Goal: Communication & Community: Share content

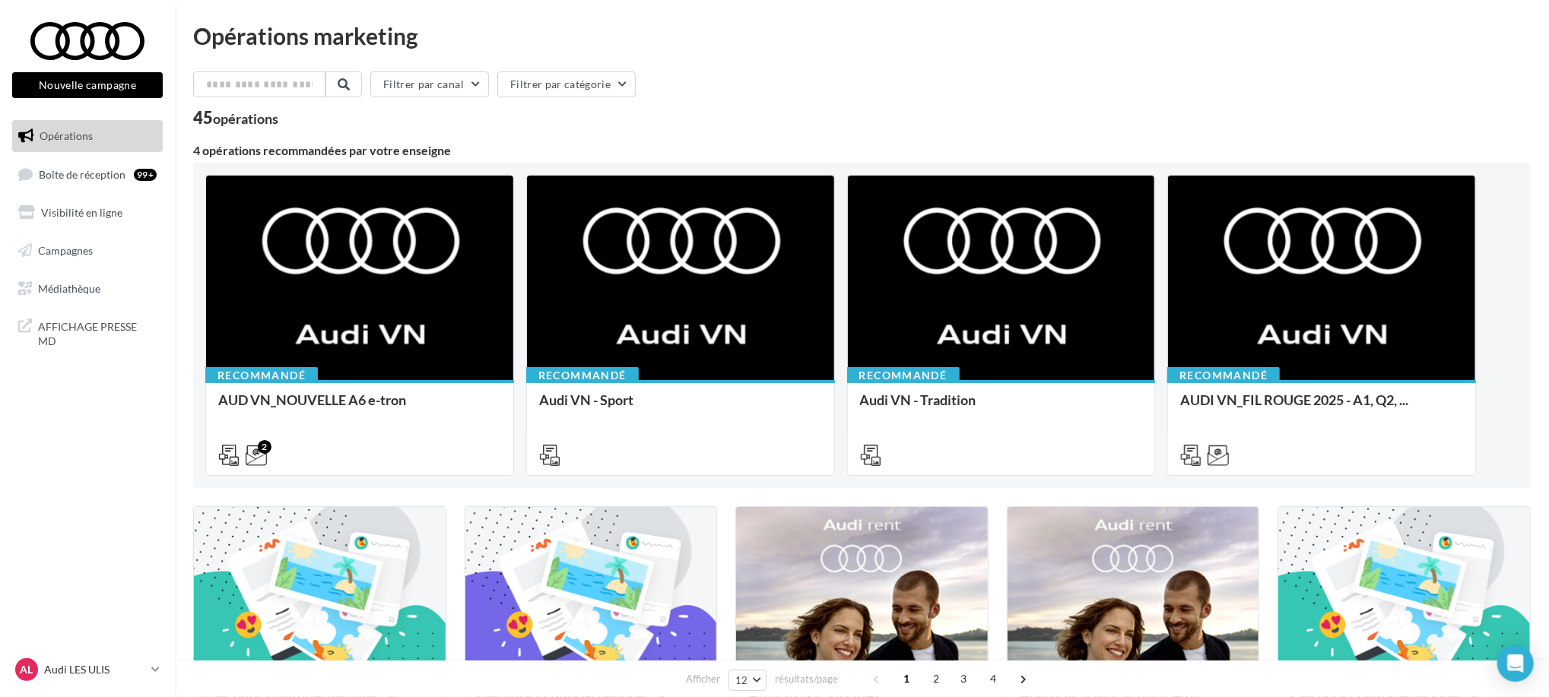
click at [55, 84] on button "Nouvelle campagne" at bounding box center [87, 85] width 151 height 26
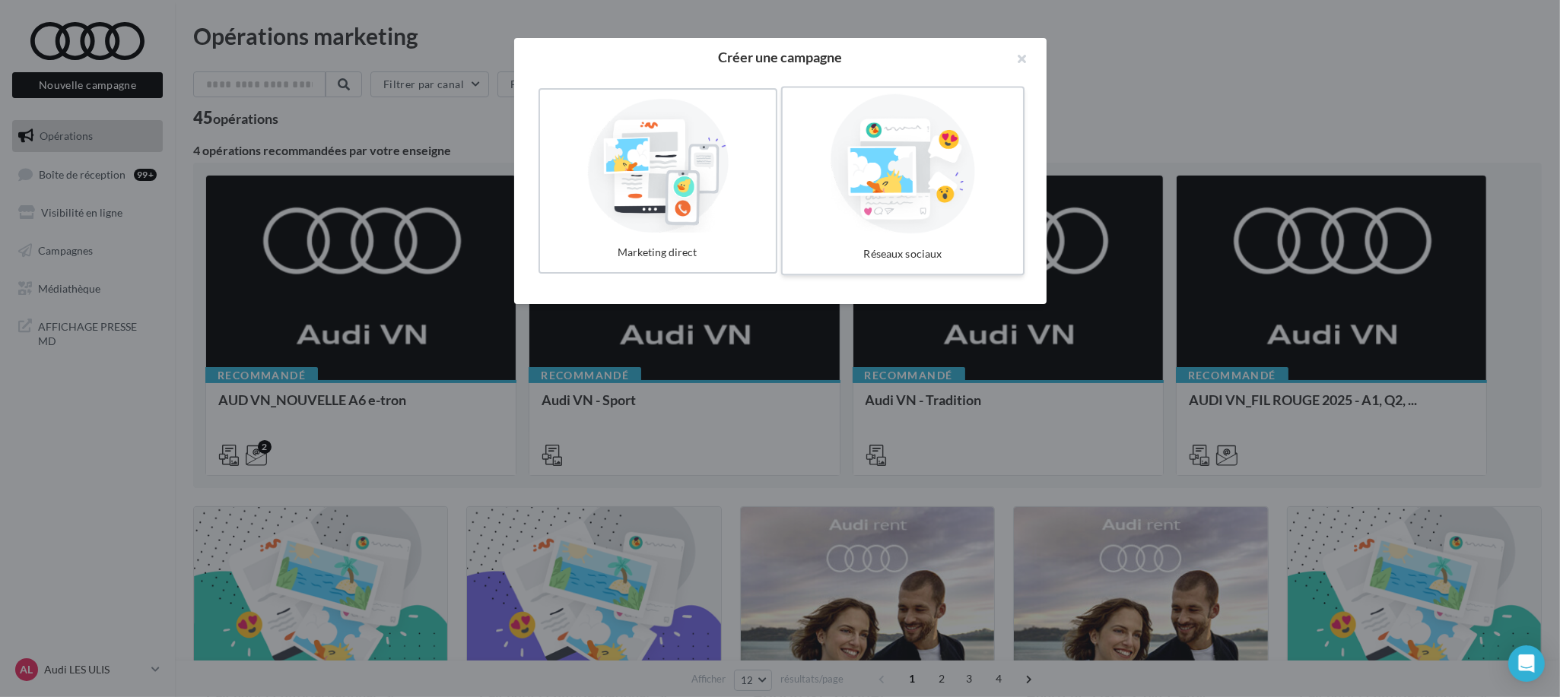
click at [932, 224] on div at bounding box center [903, 164] width 228 height 140
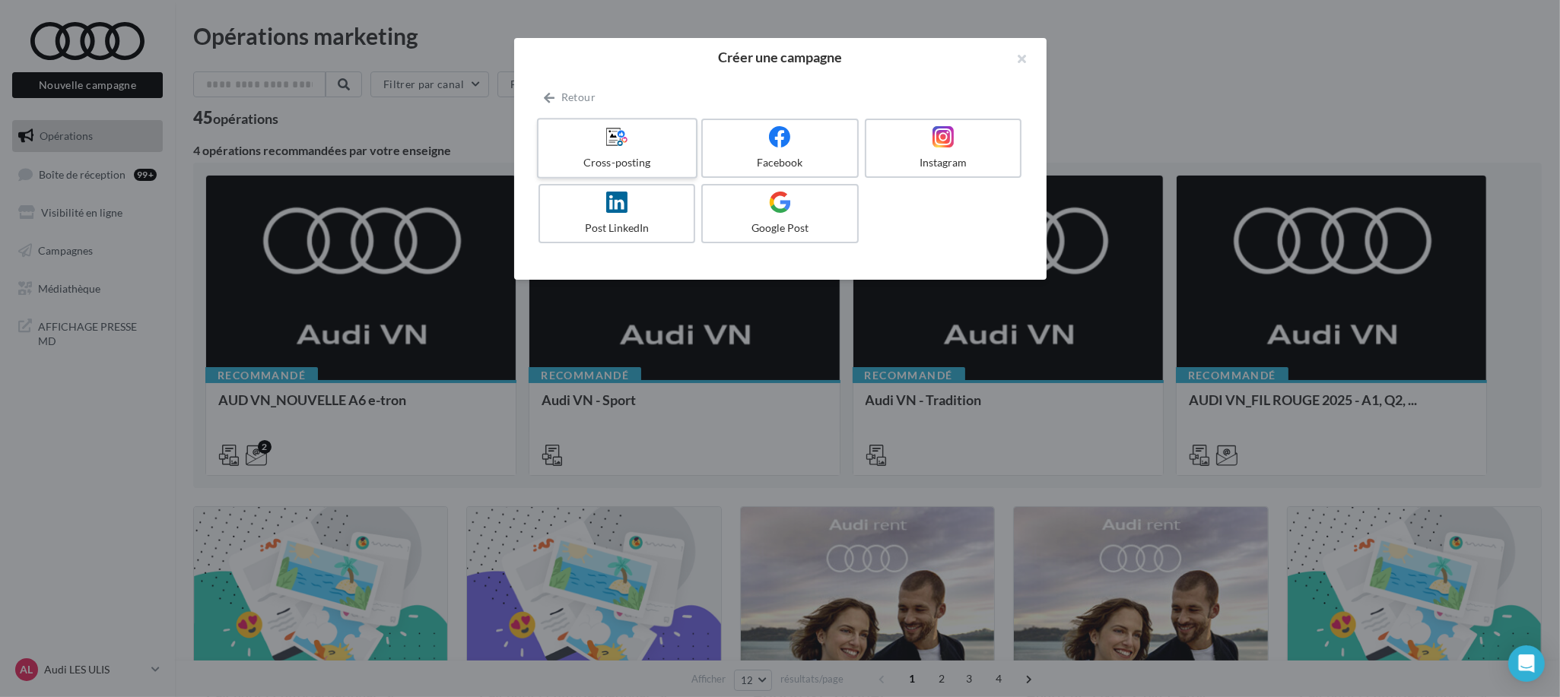
click at [627, 154] on label "Cross-posting" at bounding box center [616, 148] width 160 height 61
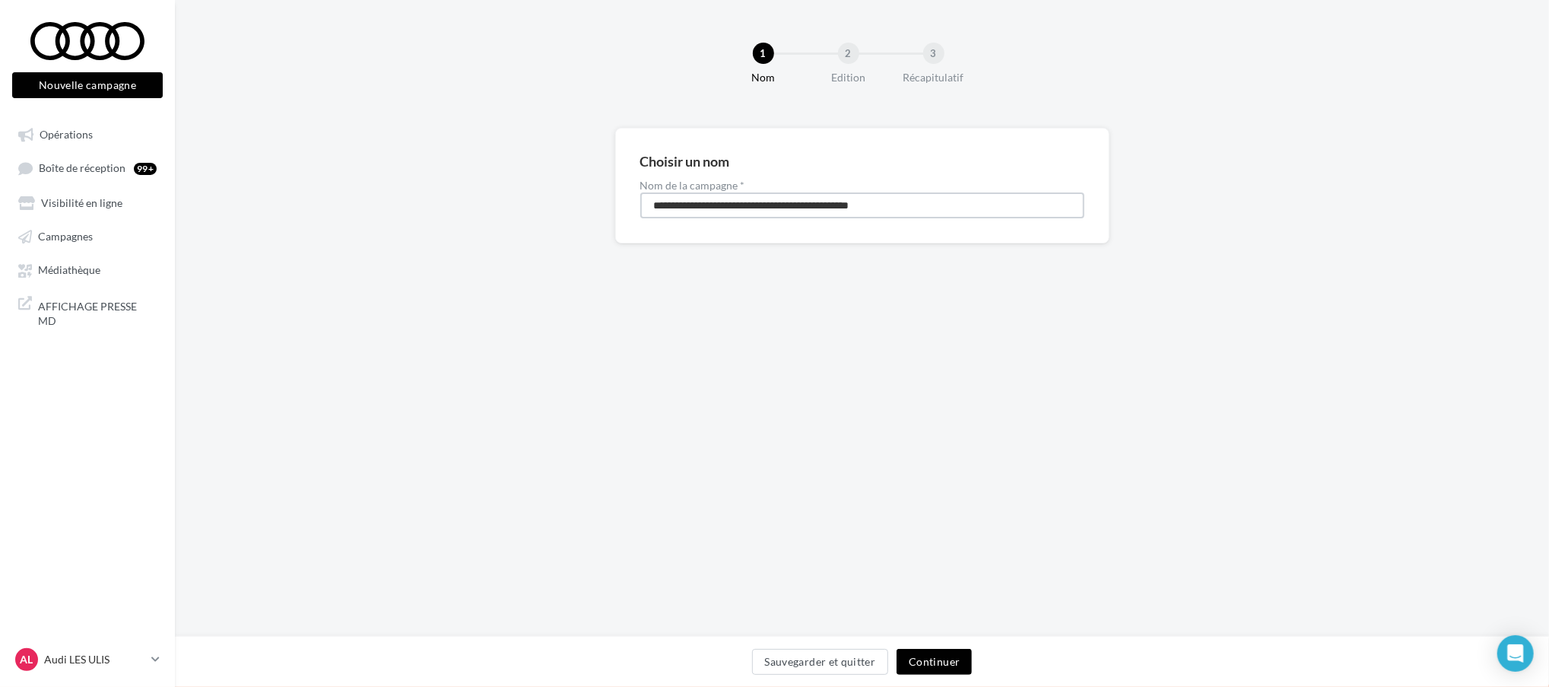
click at [700, 206] on input "**********" at bounding box center [862, 205] width 444 height 26
type input "**"
click at [923, 650] on button "Continuer" at bounding box center [934, 662] width 75 height 26
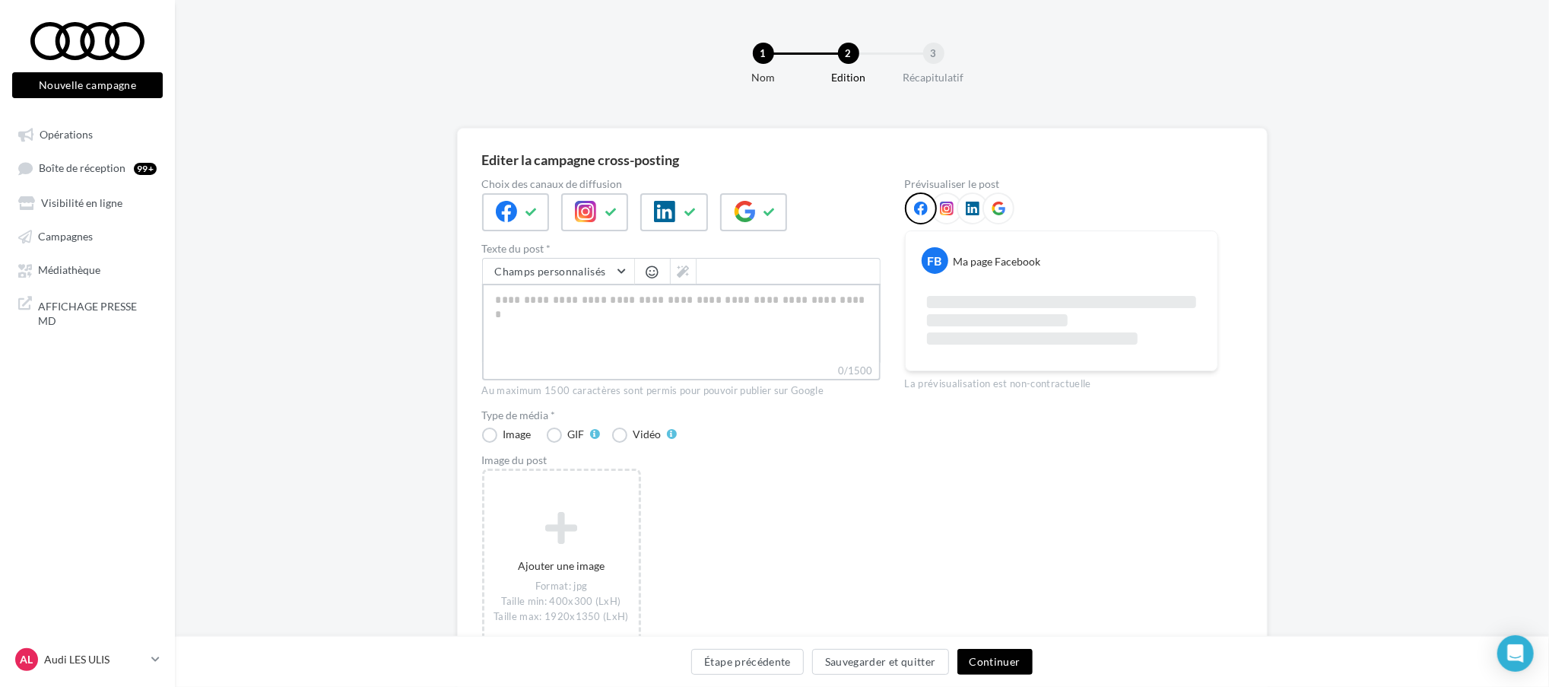
click at [519, 330] on textarea "0/1500" at bounding box center [681, 323] width 399 height 79
click at [694, 219] on button at bounding box center [690, 212] width 18 height 23
click at [734, 214] on icon at bounding box center [744, 211] width 21 height 21
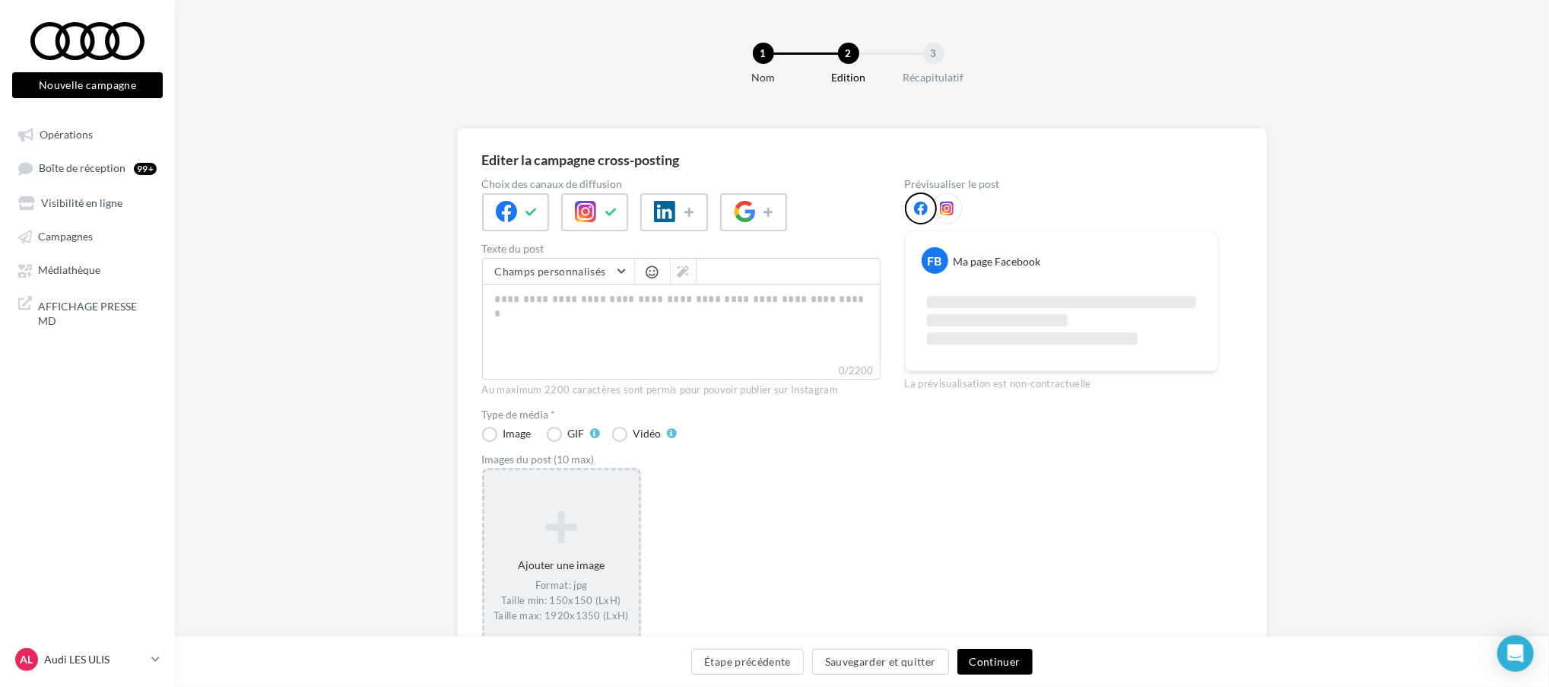
click at [568, 542] on icon at bounding box center [562, 527] width 142 height 37
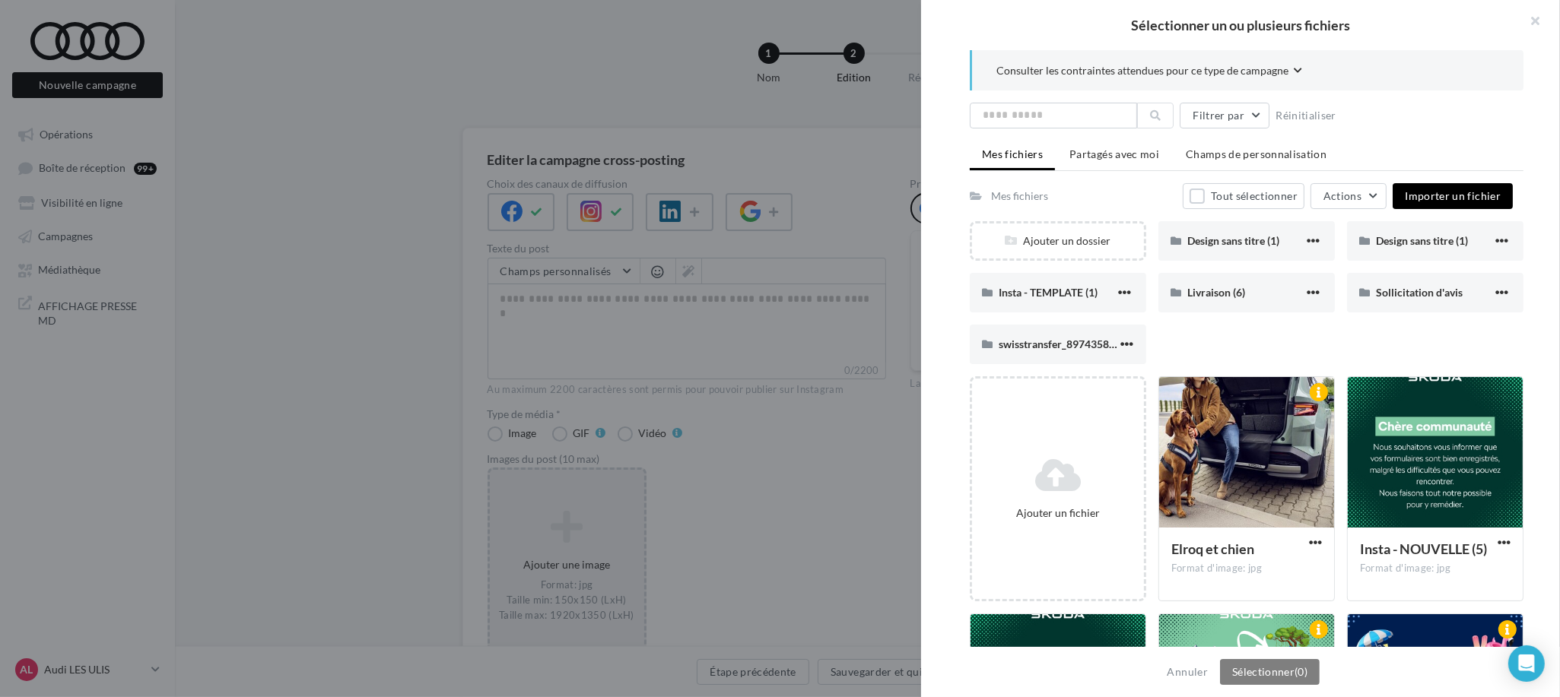
click at [1418, 184] on button "Importer un fichier" at bounding box center [1453, 196] width 120 height 26
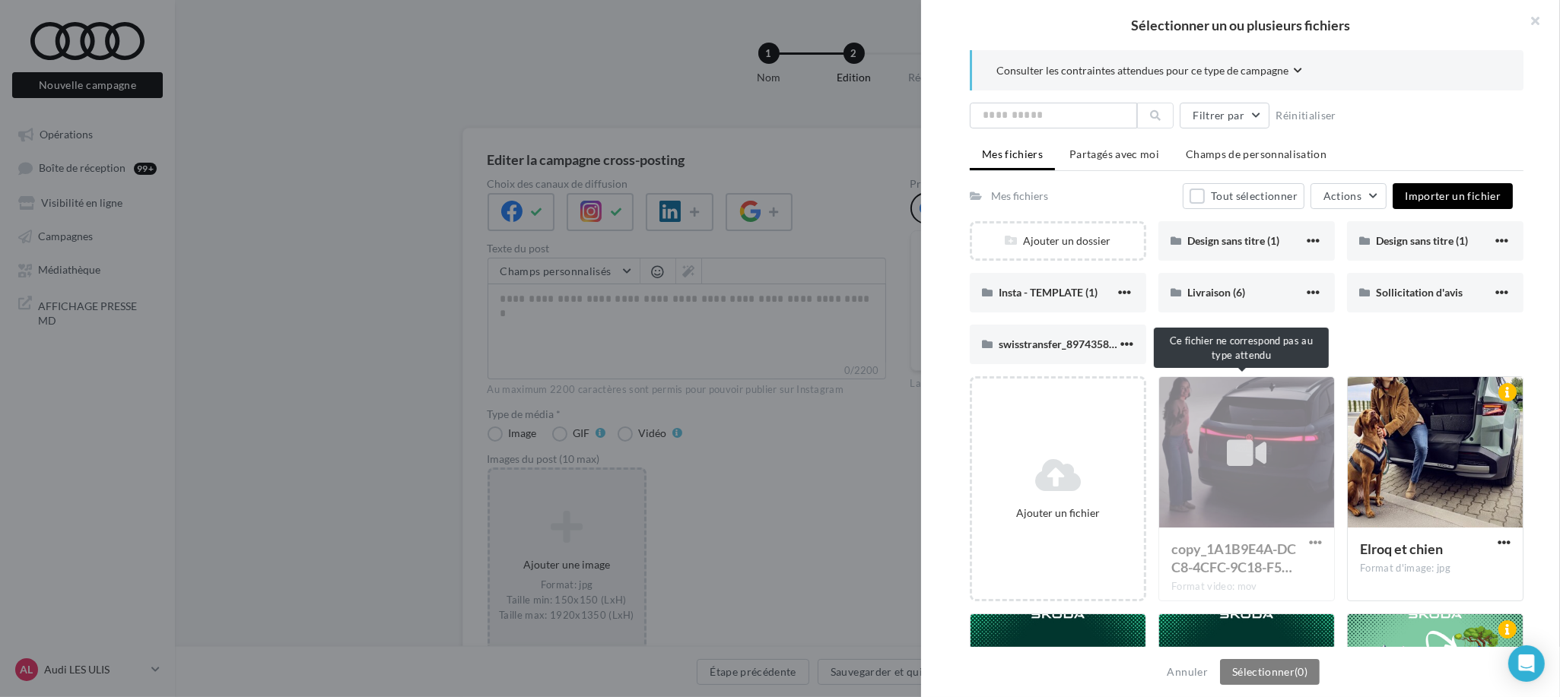
click at [1273, 427] on div "copy_1A1B9E4A-DCC8-4CFC-9C18-F5… Format video: mov" at bounding box center [1246, 488] width 176 height 225
click at [1222, 480] on div "copy_1A1B9E4A-DCC8-4CFC-9C18-F5… Format video: mov" at bounding box center [1246, 488] width 176 height 225
click at [1239, 466] on div "copy_1A1B9E4A-DCC8-4CFC-9C18-F5… Format video: mov" at bounding box center [1246, 488] width 176 height 225
click at [1413, 207] on button "Importer un fichier" at bounding box center [1453, 196] width 120 height 26
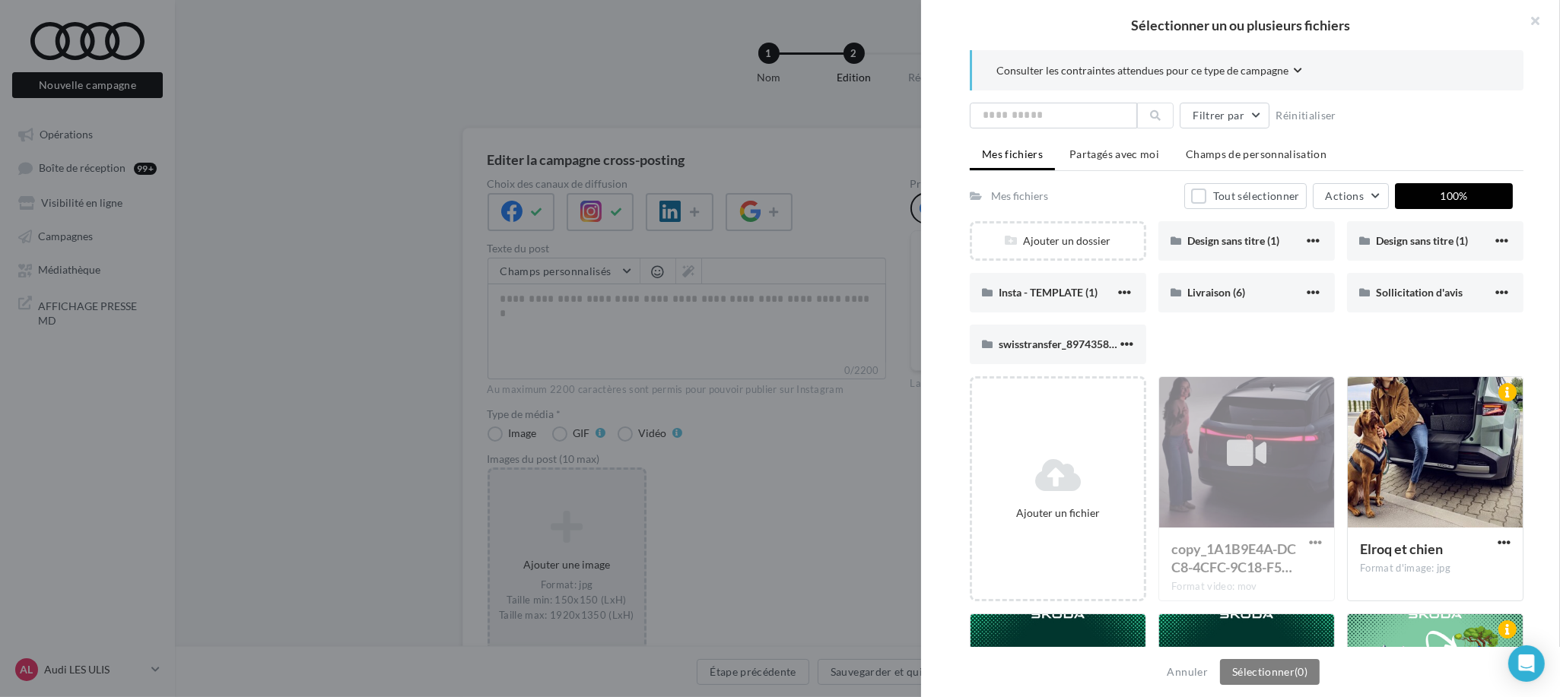
click at [1228, 447] on div at bounding box center [1247, 496] width 554 height 710
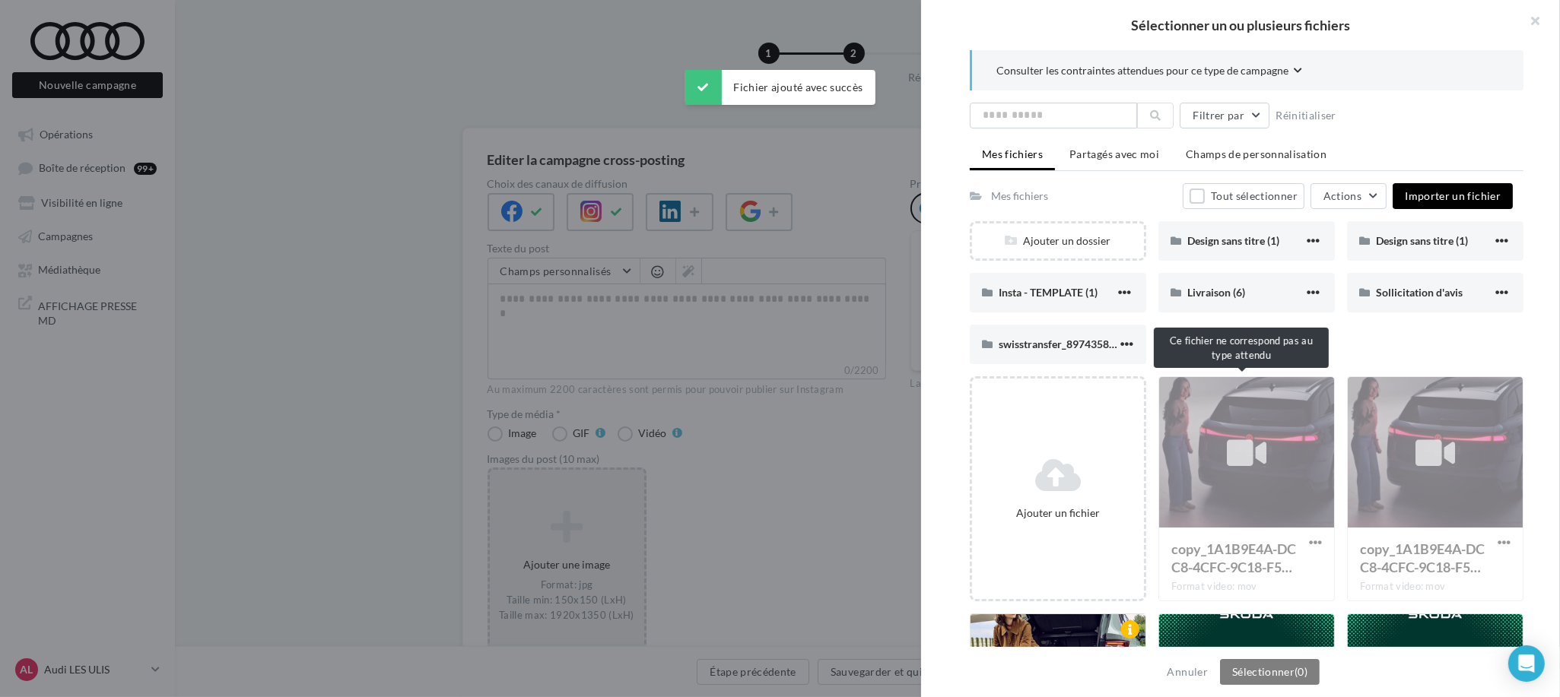
click at [1228, 447] on div "copy_1A1B9E4A-DCC8-4CFC-9C18-F5… Format video: mov" at bounding box center [1246, 488] width 176 height 225
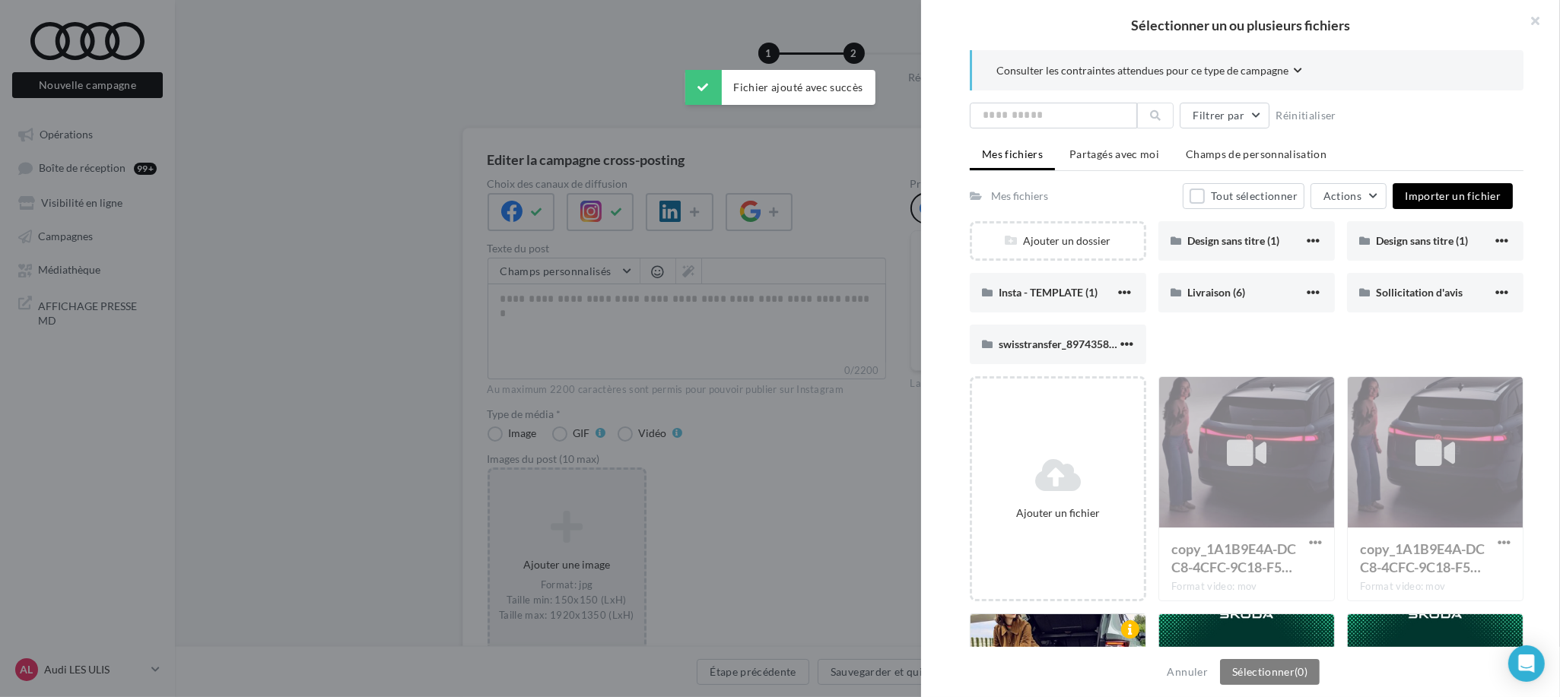
click at [1228, 447] on div "copy_1A1B9E4A-DCC8-4CFC-9C18-F5… Format video: mov" at bounding box center [1246, 488] width 176 height 225
click at [1418, 195] on span "Importer un fichier" at bounding box center [1453, 195] width 96 height 13
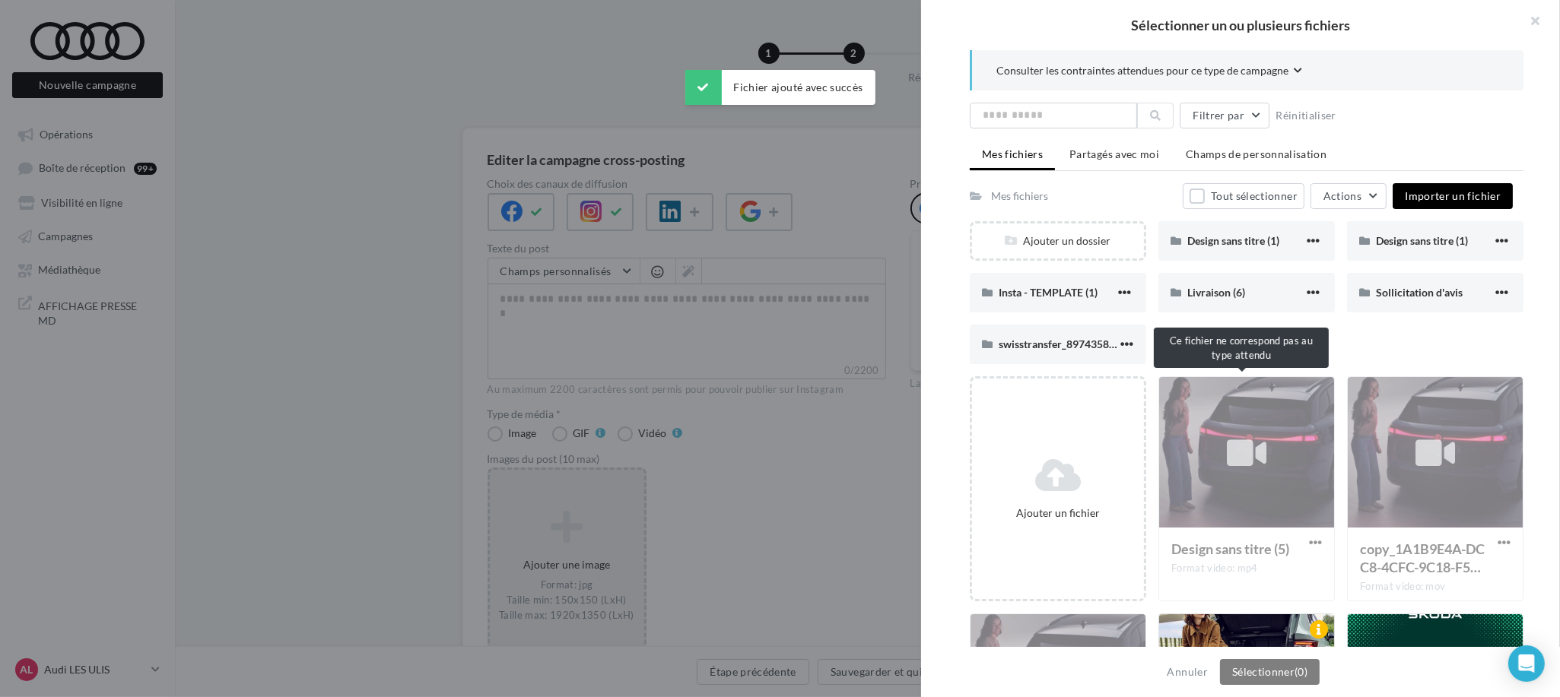
click at [1193, 494] on div "Design sans titre (5) Format video: mp4" at bounding box center [1246, 488] width 176 height 225
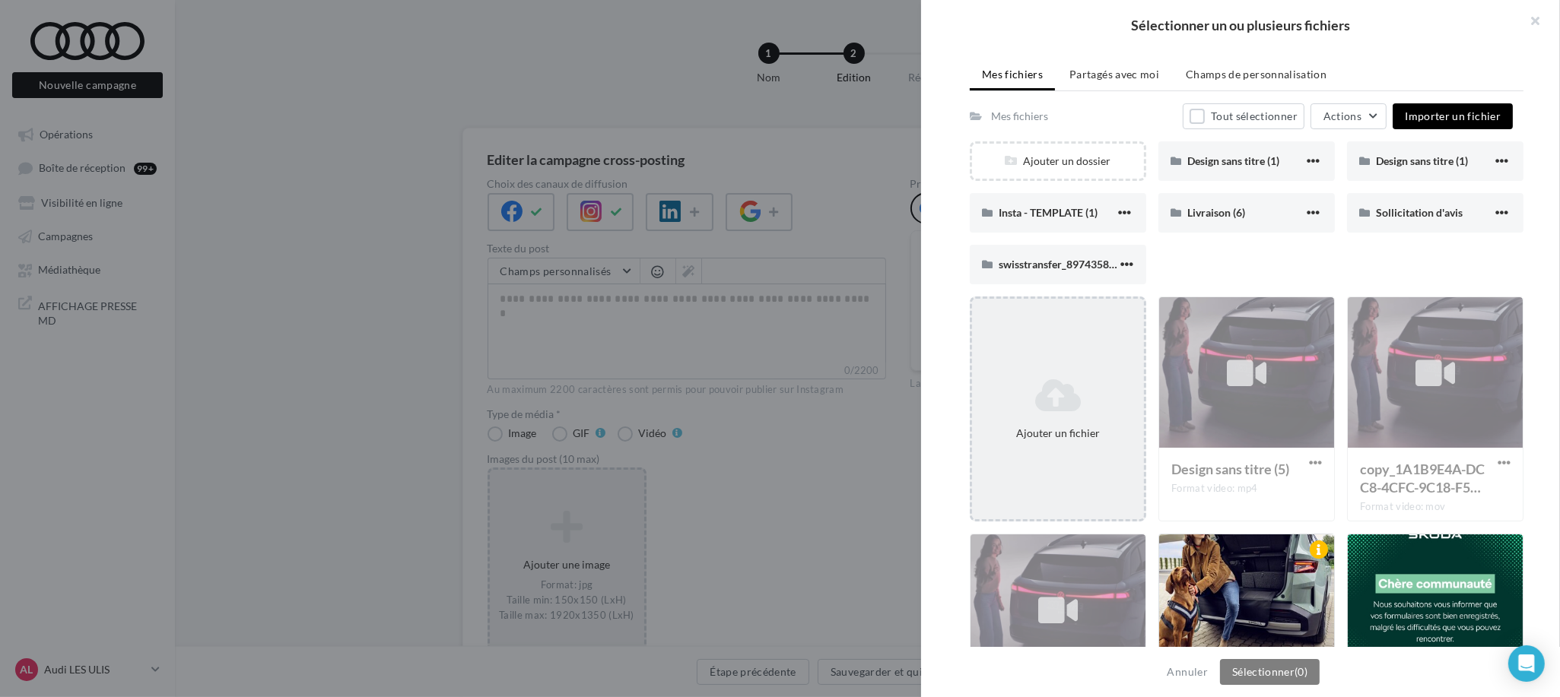
scroll to position [112, 0]
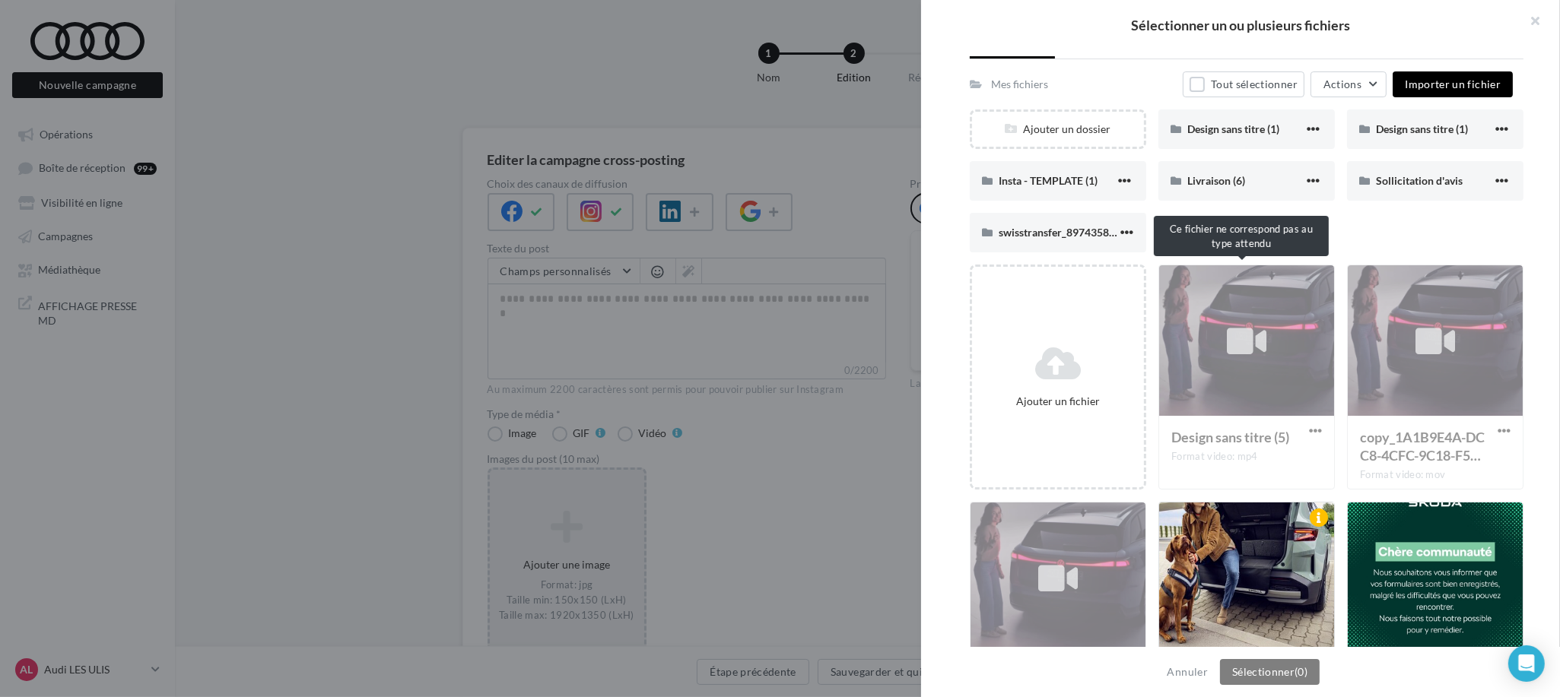
click at [1213, 415] on div "Design sans titre (5) Format video: mp4" at bounding box center [1246, 377] width 176 height 225
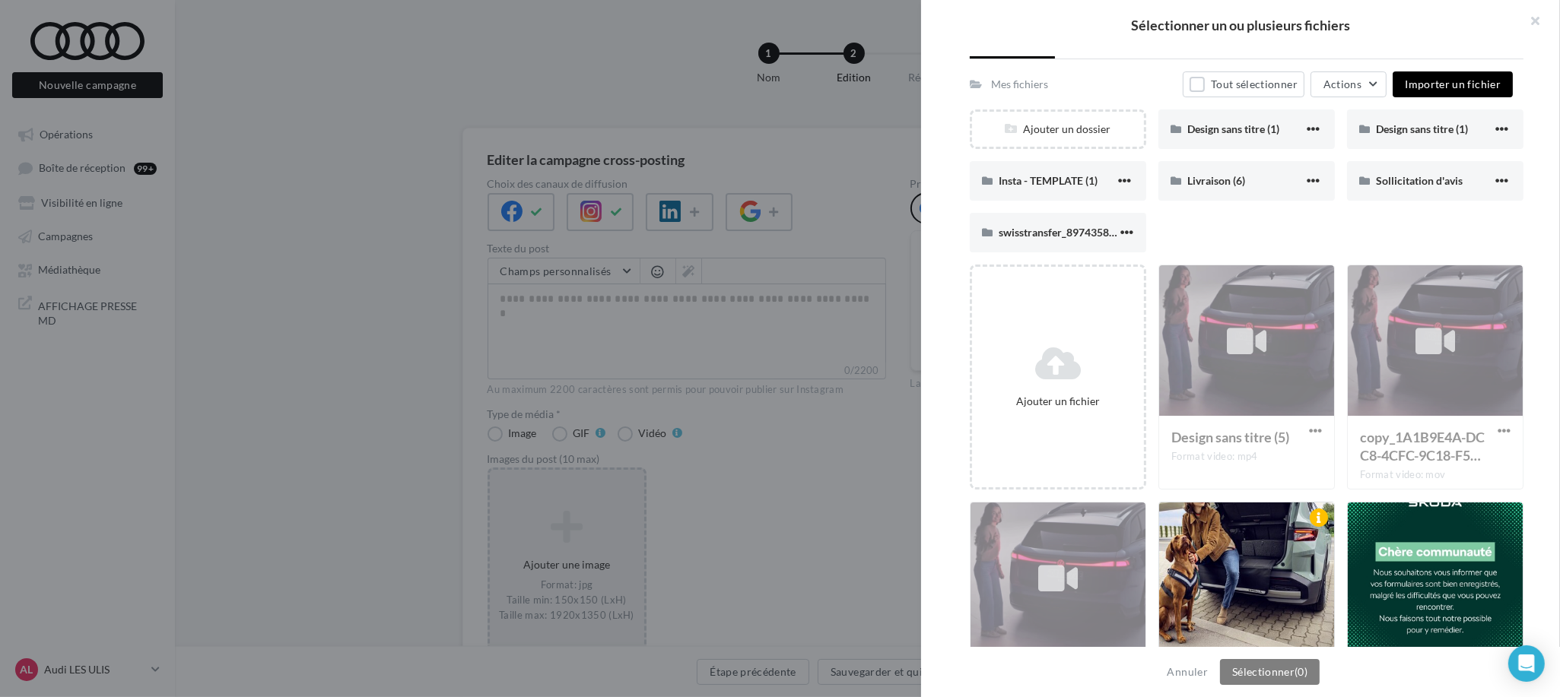
click at [1213, 415] on div "Design sans titre (5) Format video: mp4" at bounding box center [1246, 377] width 176 height 225
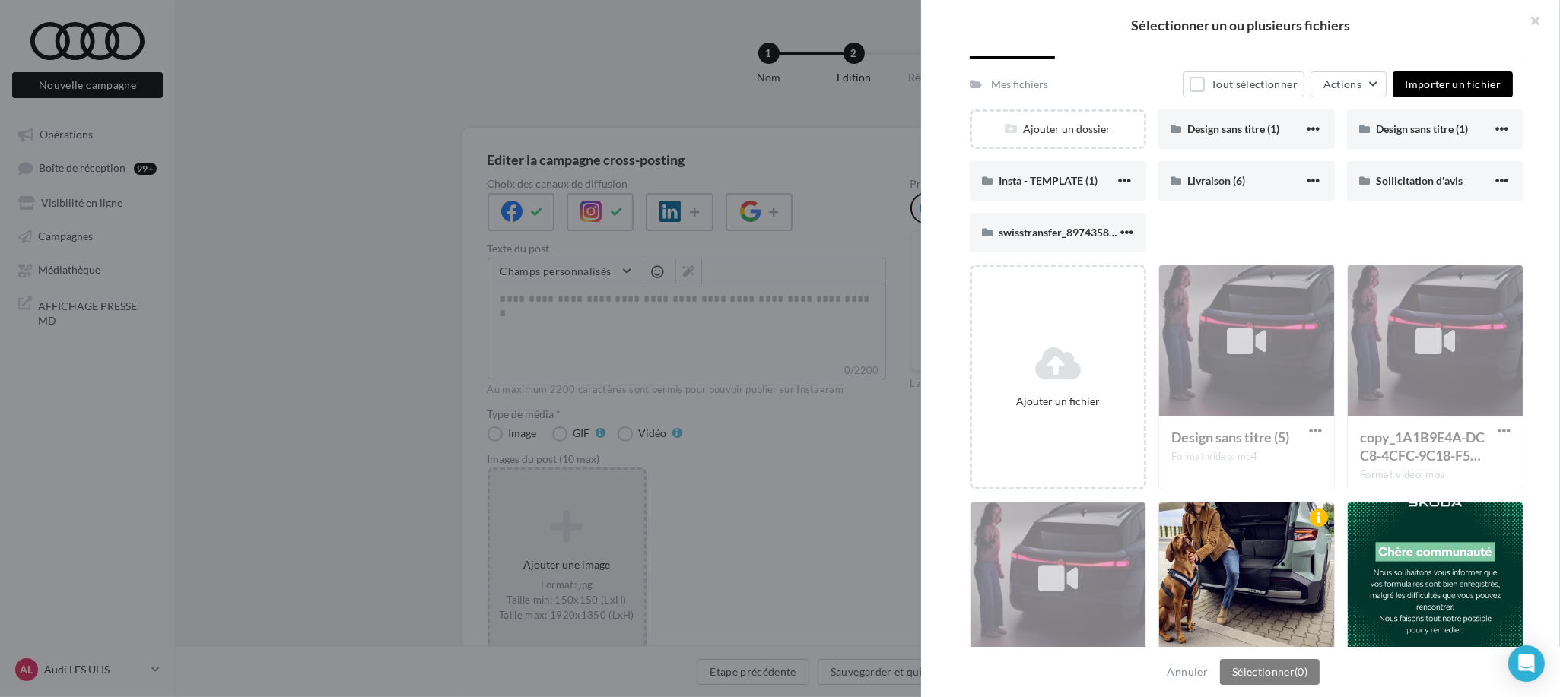
click at [1213, 415] on div "Design sans titre (5) Format video: mp4" at bounding box center [1246, 377] width 176 height 225
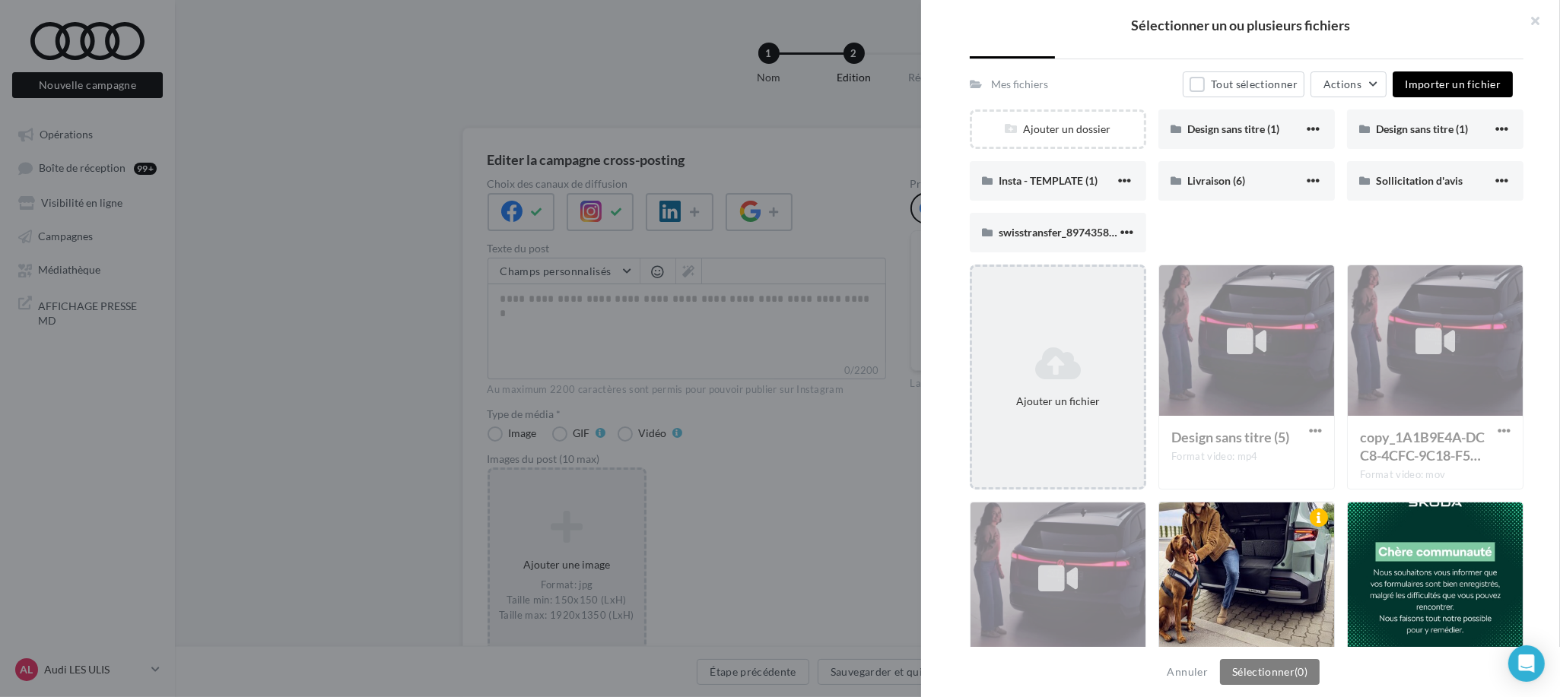
click at [1013, 335] on div "Ajouter un fichier" at bounding box center [1058, 377] width 176 height 225
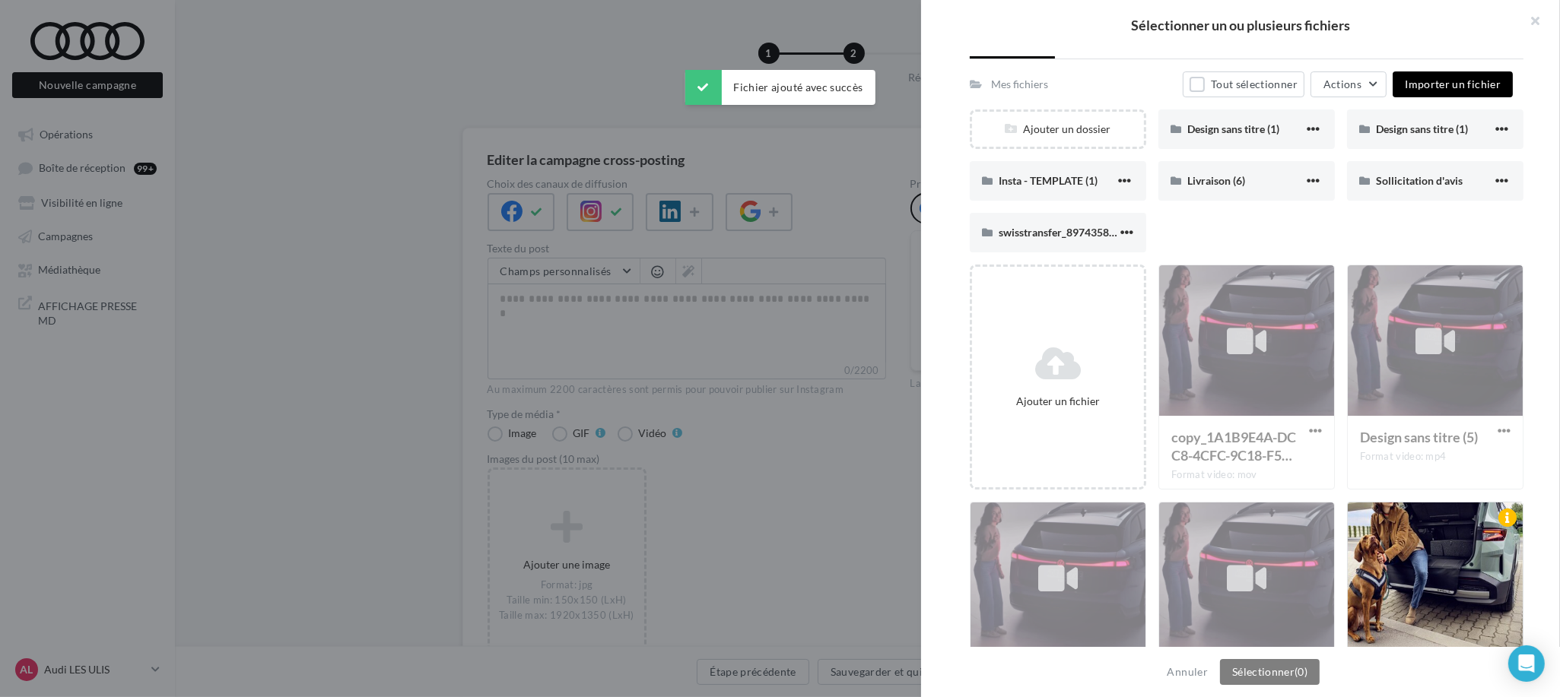
click at [1069, 378] on icon at bounding box center [1058, 363] width 160 height 37
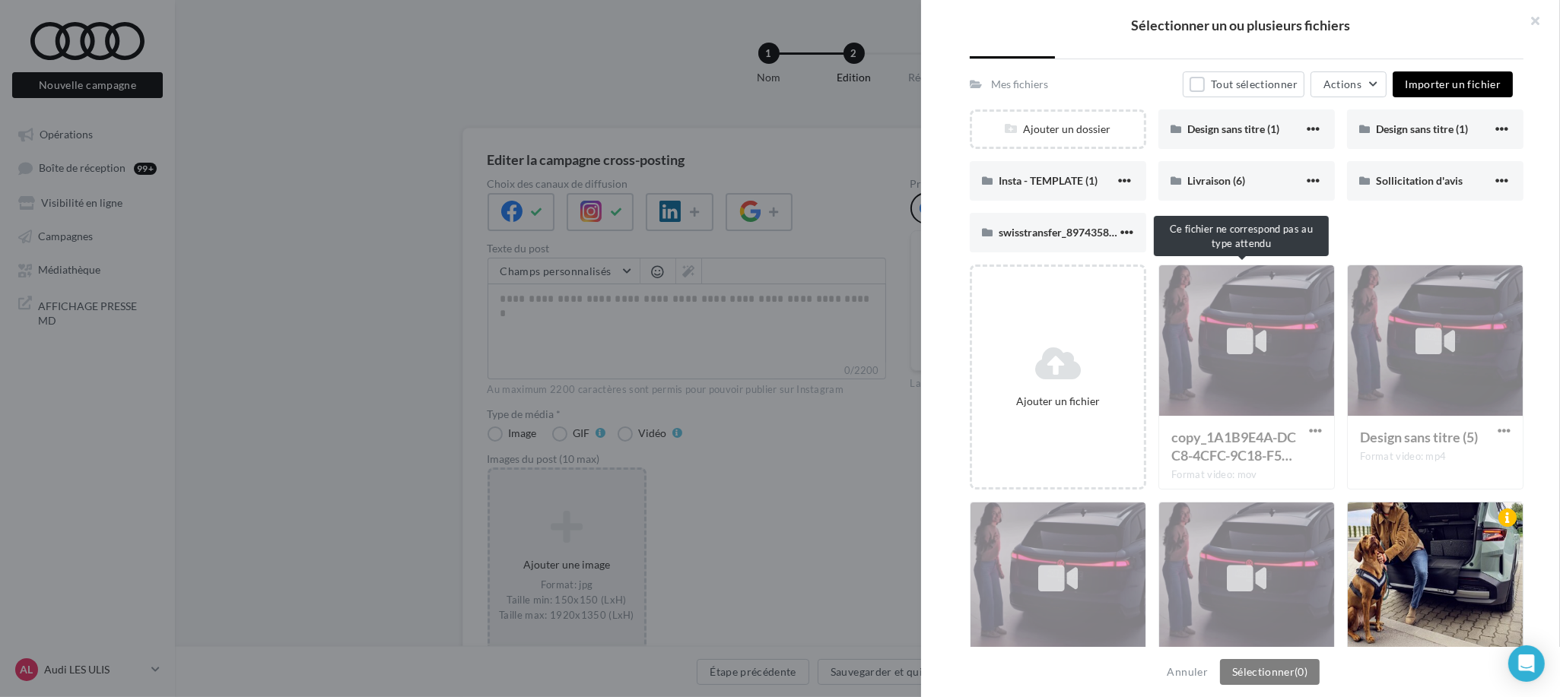
click at [1300, 342] on div "copy_1A1B9E4A-DCC8-4CFC-9C18-F5… Format video: mov" at bounding box center [1246, 377] width 176 height 225
click at [1539, 12] on button "button" at bounding box center [1529, 23] width 61 height 46
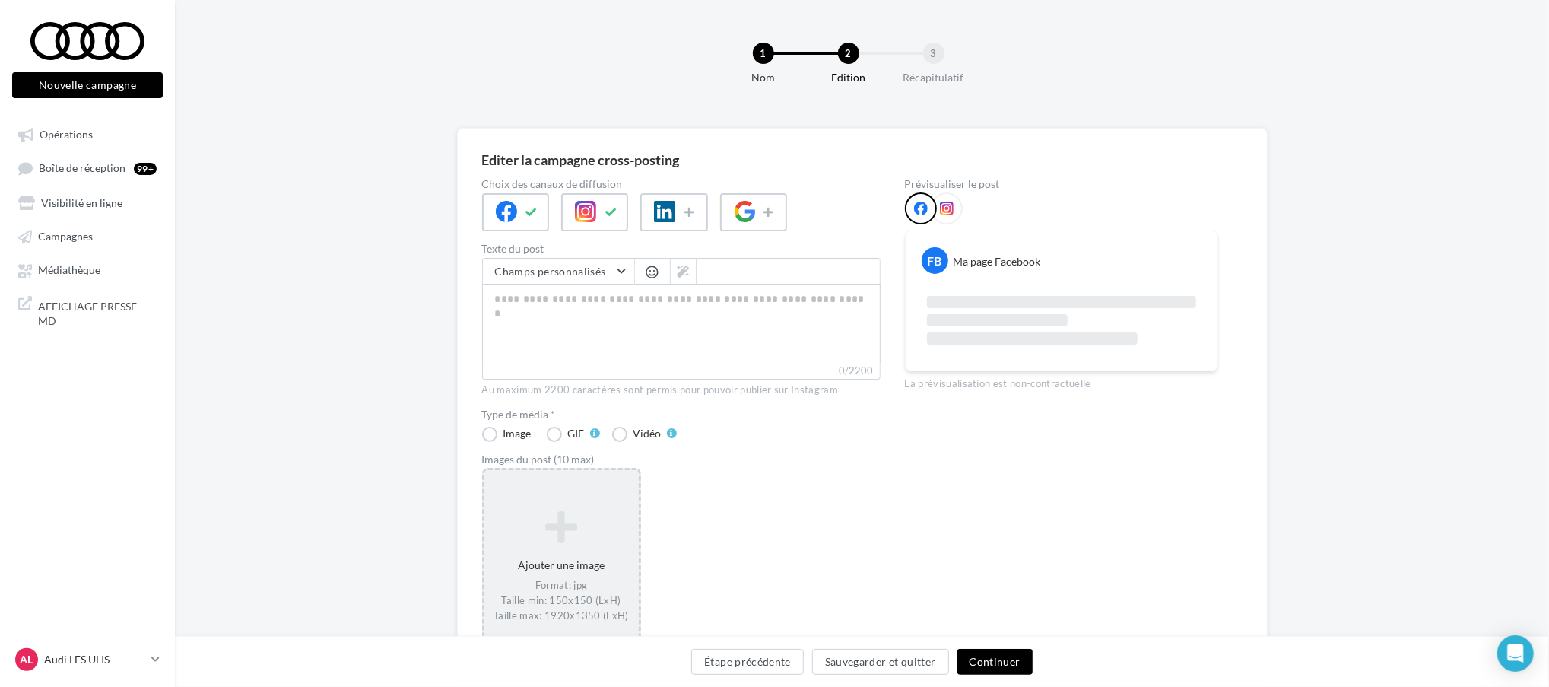
click at [585, 524] on icon at bounding box center [562, 527] width 142 height 37
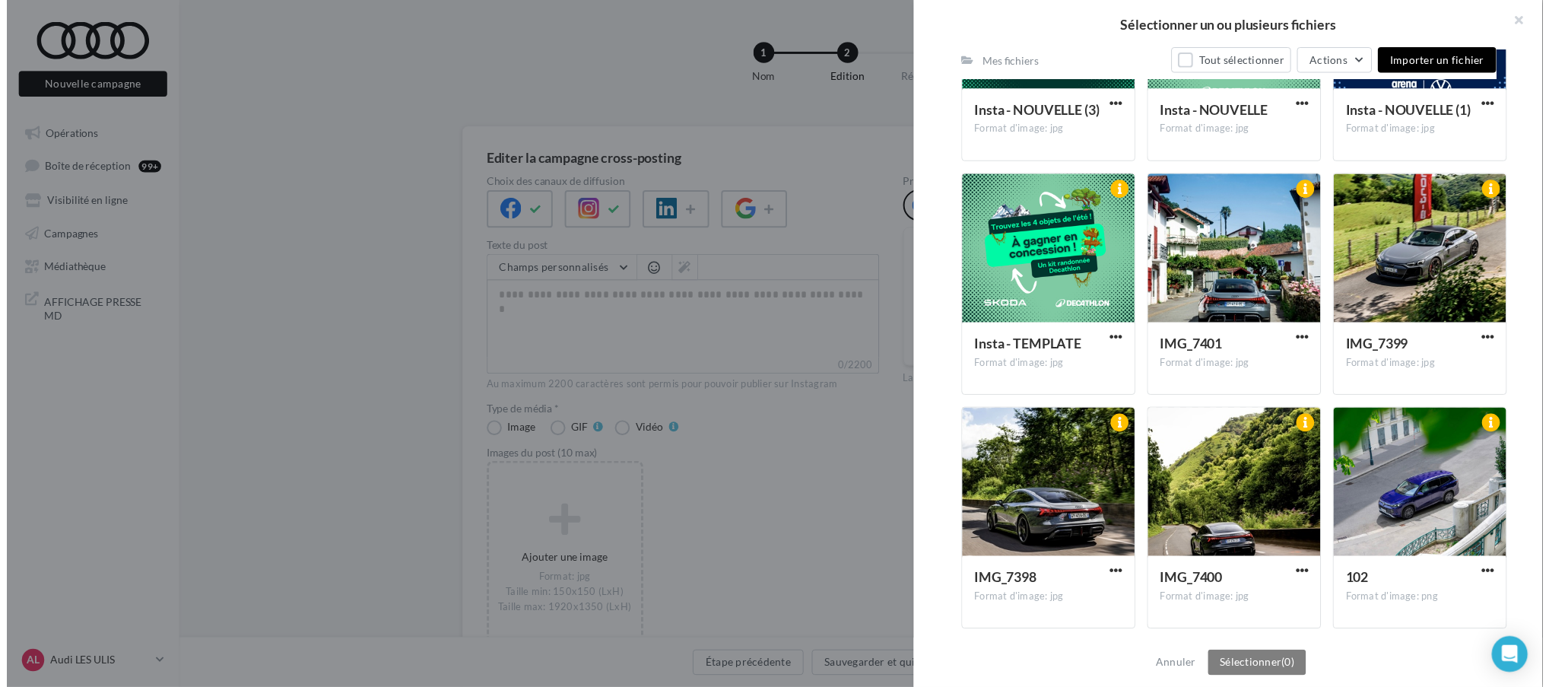
scroll to position [0, 0]
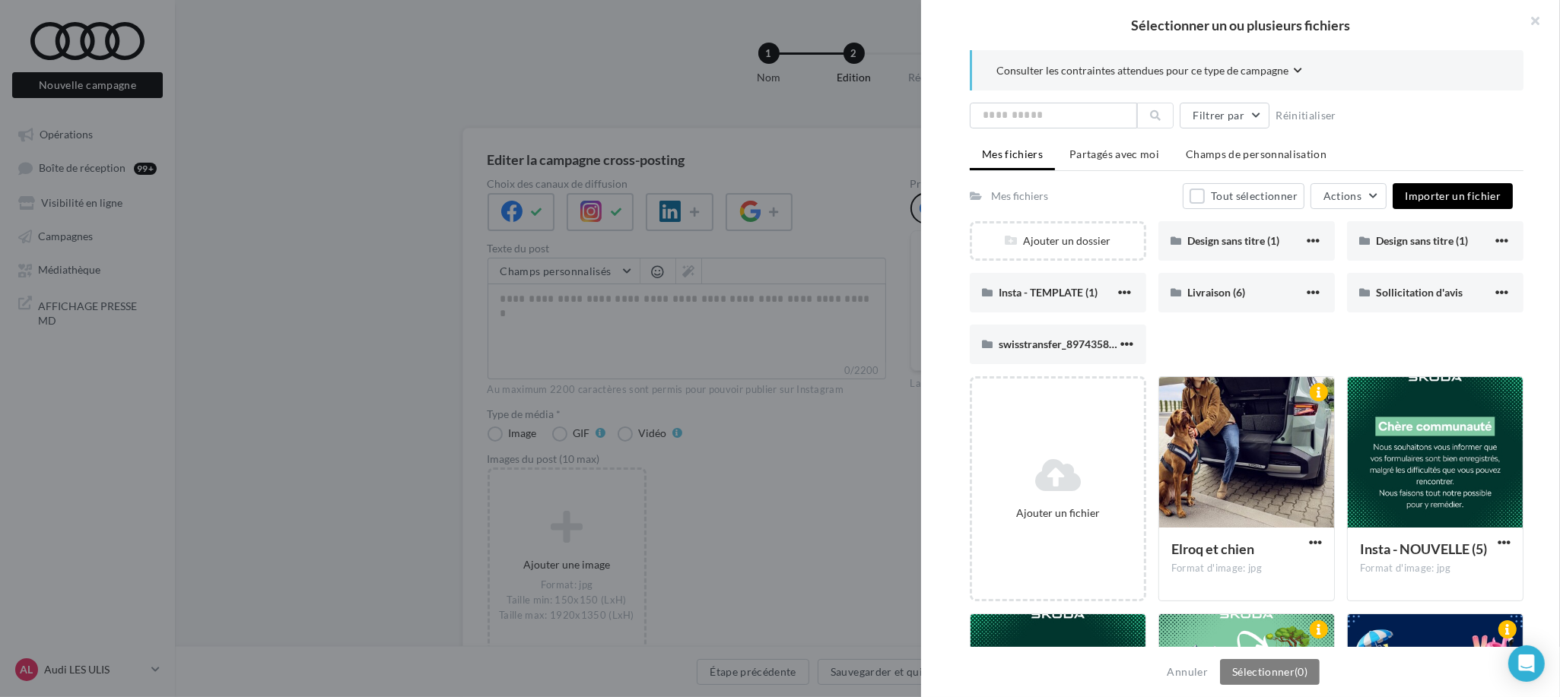
click at [1486, 183] on button "Importer un fichier" at bounding box center [1453, 196] width 120 height 26
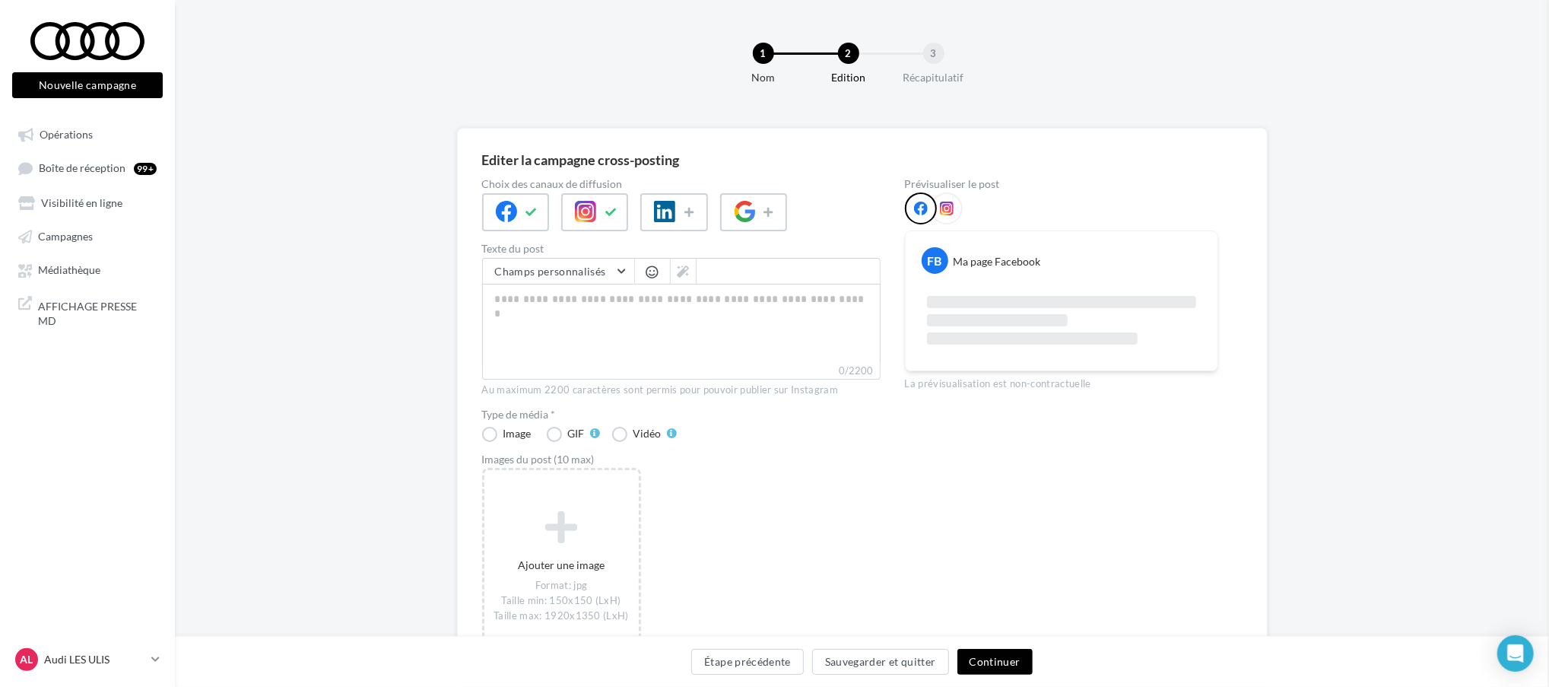
click at [524, 470] on div "Sélectionner un ou plusieurs fichiers Consulter les contraintes attendues pour …" at bounding box center [561, 470] width 154 height 0
click at [694, 310] on textarea "0/2200" at bounding box center [681, 323] width 399 height 79
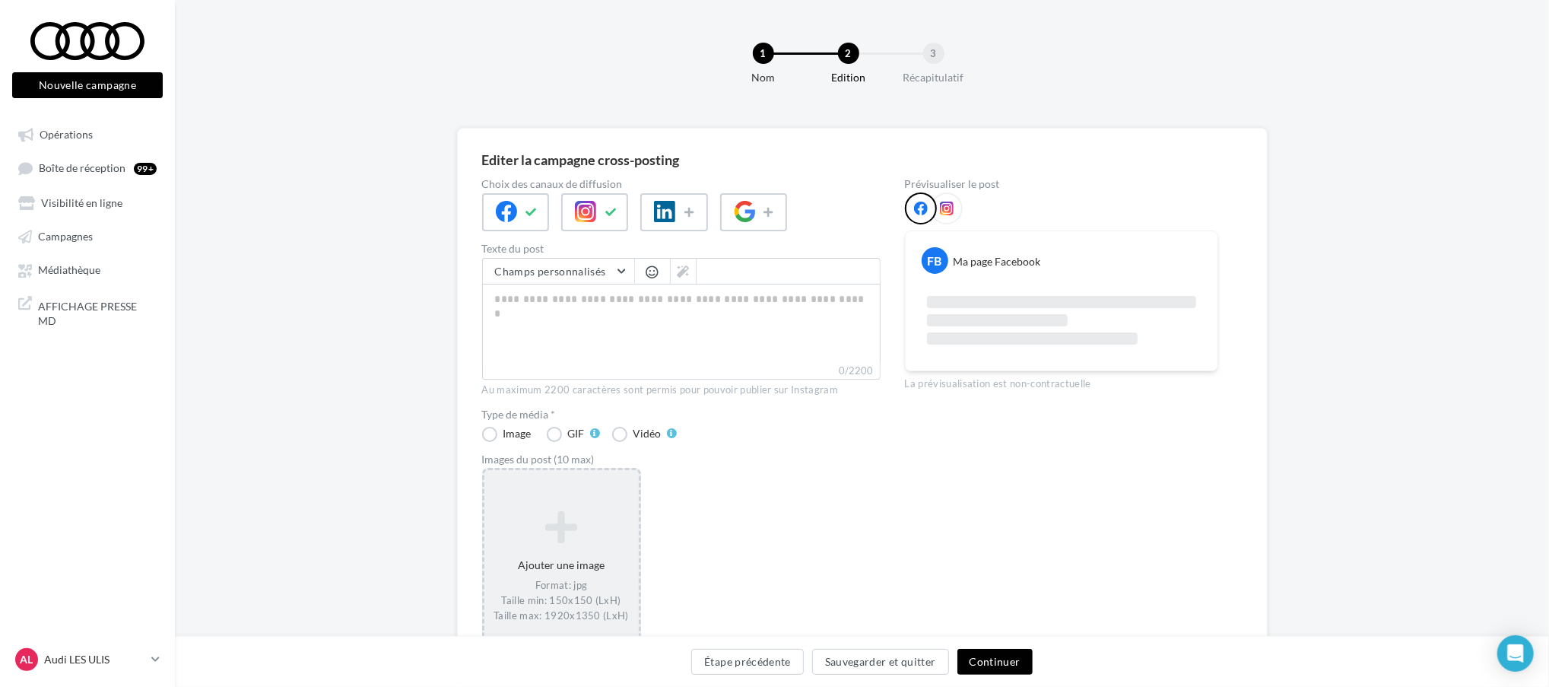
click at [556, 500] on div "Ajouter une image Format: jpg Taille min: 150x150 (LxH) Taille max: 1920x1350 (…" at bounding box center [561, 567] width 159 height 198
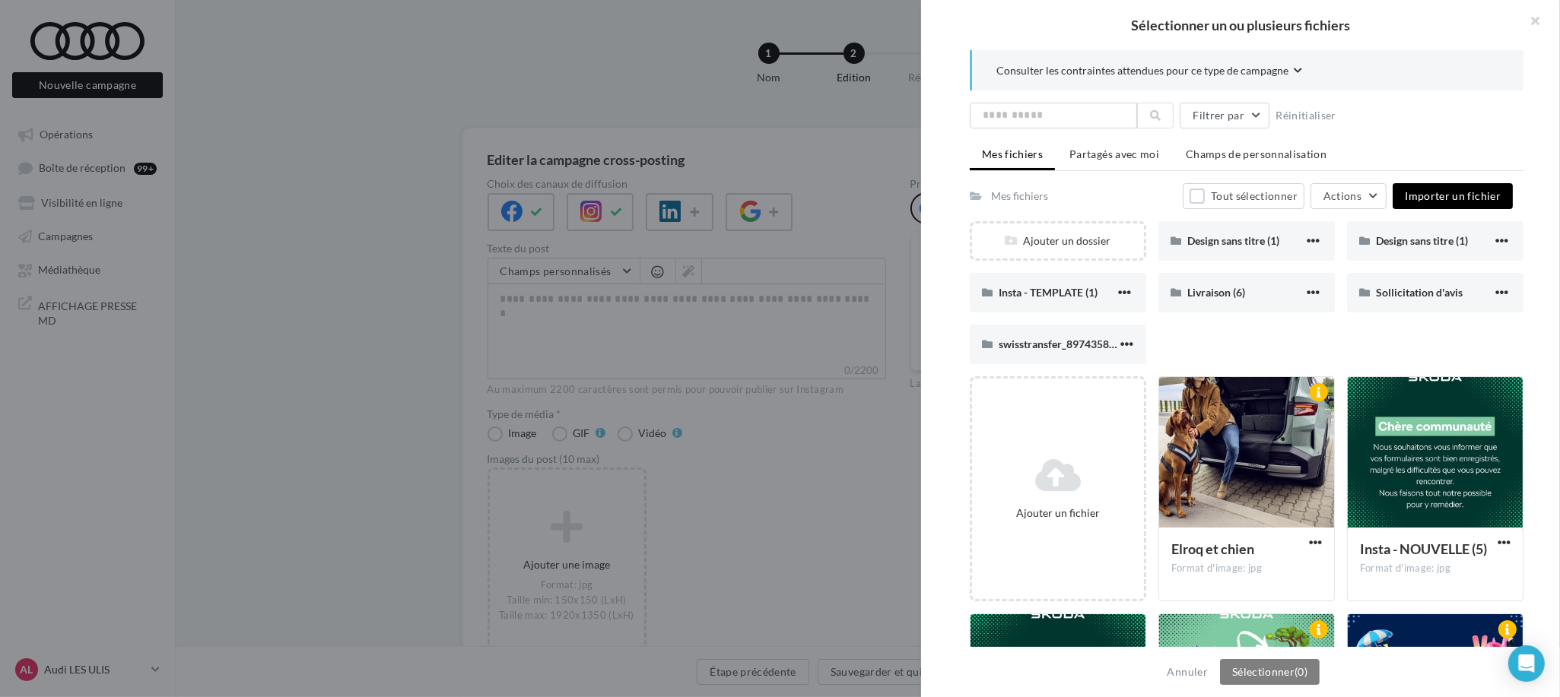
click at [1415, 194] on span "Importer un fichier" at bounding box center [1453, 195] width 96 height 13
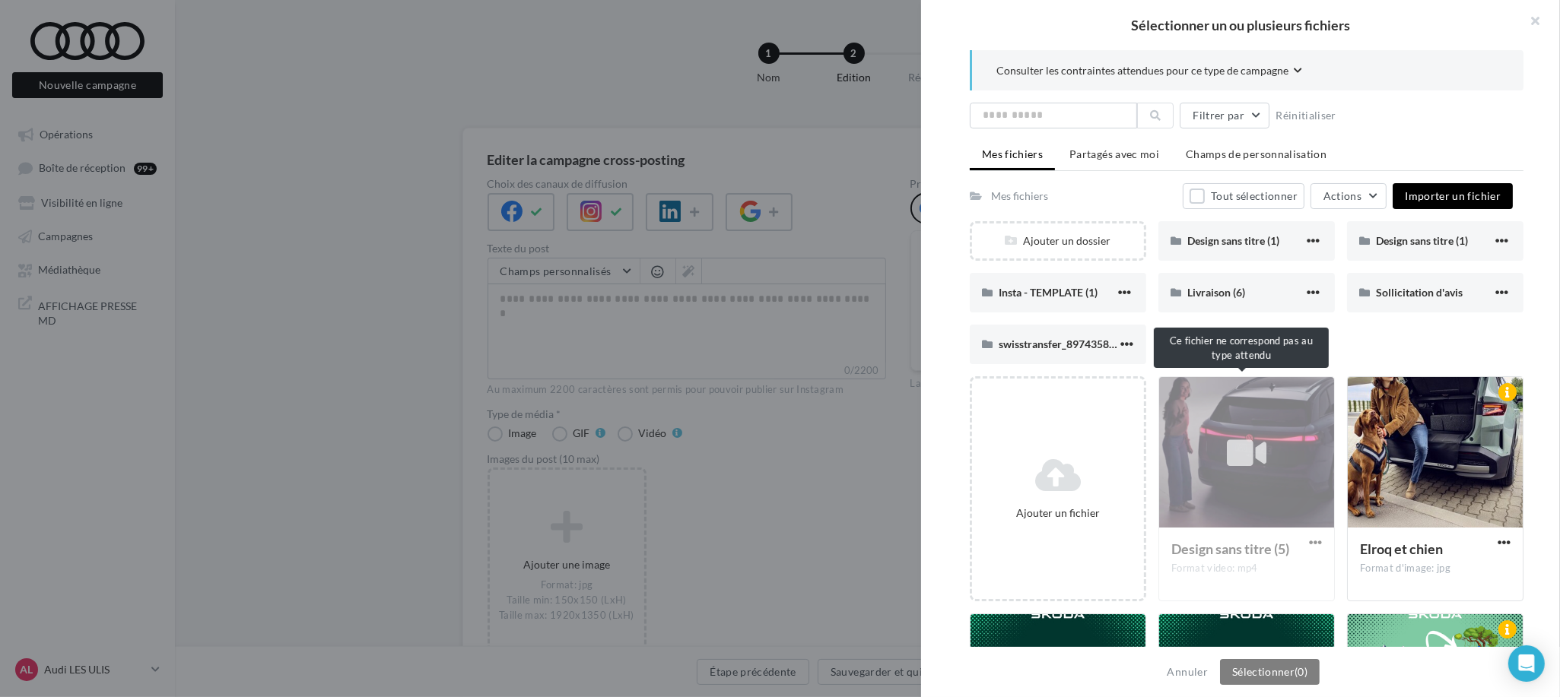
click at [1237, 444] on div "Design sans titre (5) Format video: mp4" at bounding box center [1246, 488] width 176 height 225
click at [1530, 24] on button "button" at bounding box center [1529, 23] width 61 height 46
